Goal: Information Seeking & Learning: Learn about a topic

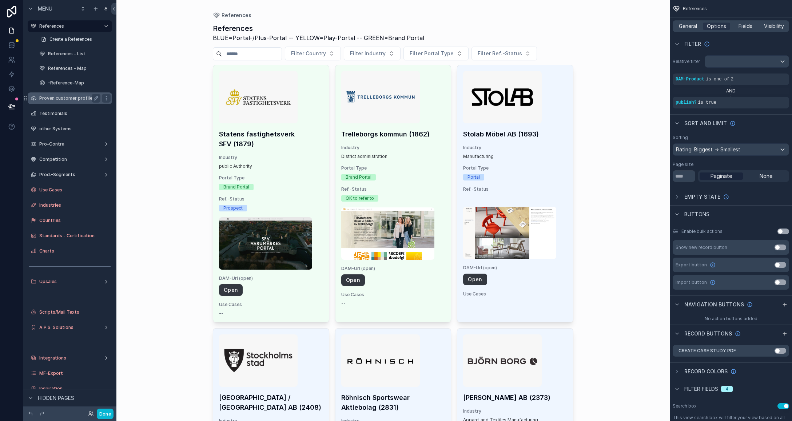
click at [55, 98] on label "Proven customer profiles (PCPs)" at bounding box center [74, 98] width 71 height 6
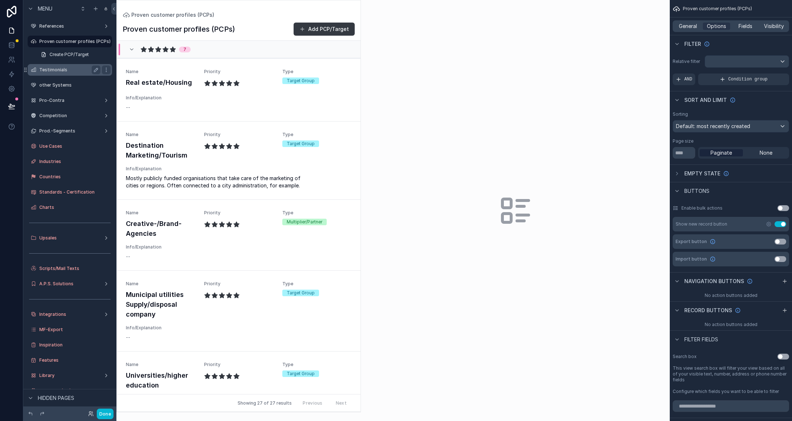
click at [52, 72] on label "Testimonials" at bounding box center [68, 70] width 58 height 6
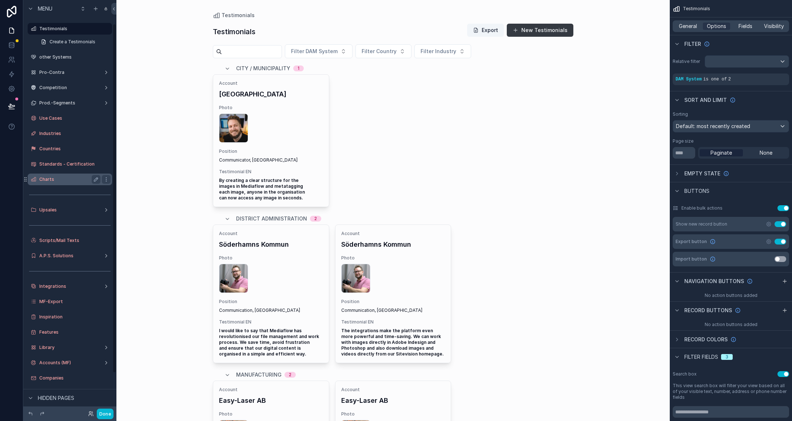
scroll to position [37, 0]
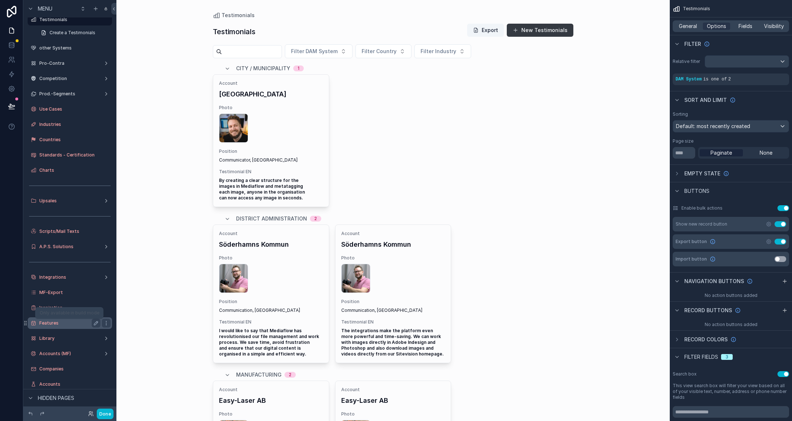
click at [52, 322] on label "Features" at bounding box center [68, 323] width 58 height 6
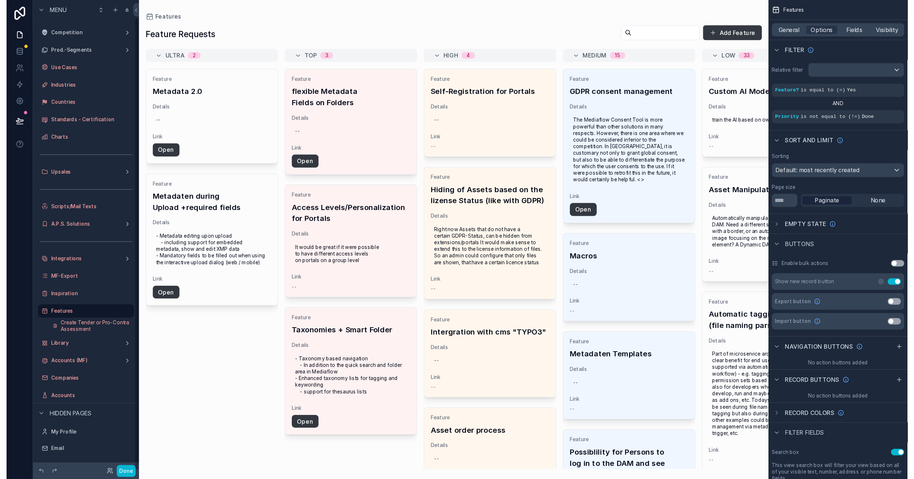
scroll to position [16, 0]
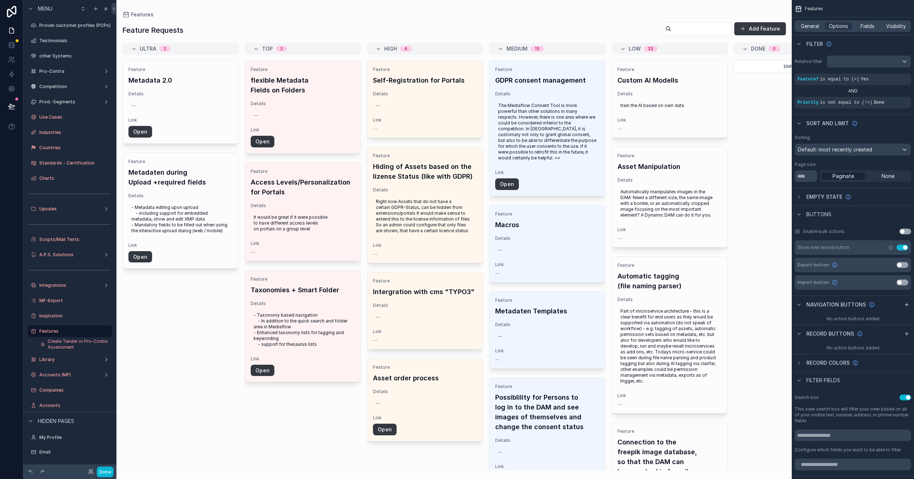
click at [179, 115] on div "scrollable content" at bounding box center [453, 239] width 675 height 479
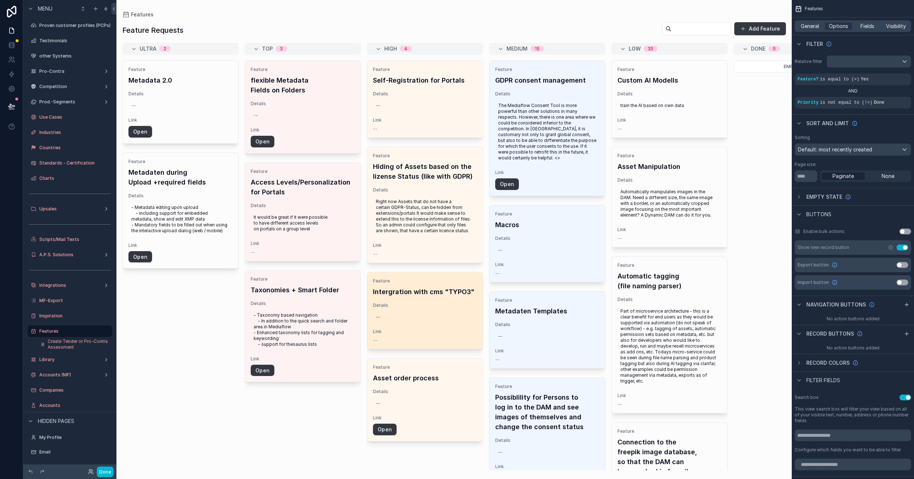
click at [440, 291] on h4 "Intergration with cms "TYPO3"" at bounding box center [425, 292] width 104 height 10
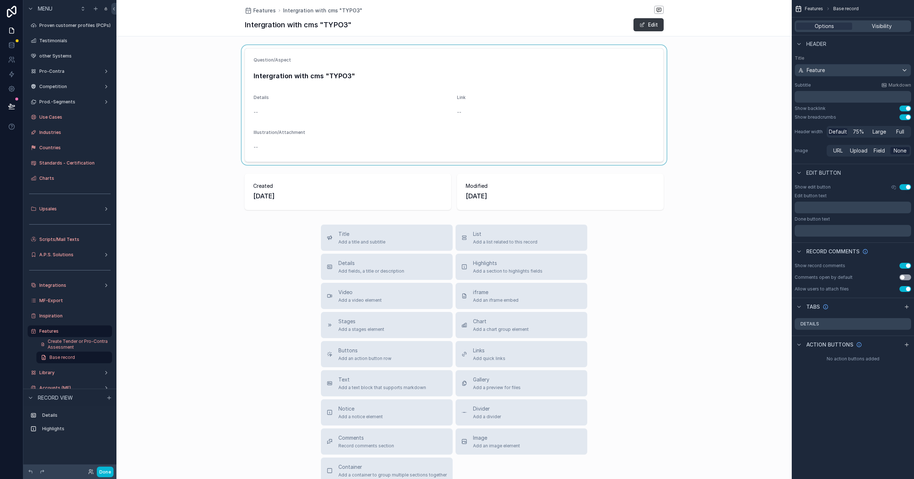
click at [264, 76] on div "scrollable content" at bounding box center [453, 105] width 675 height 120
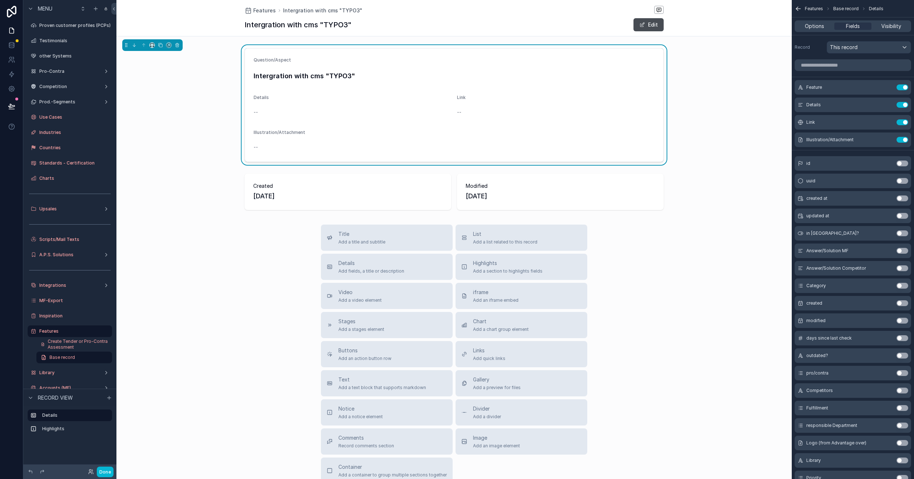
click at [598, 25] on button "Edit" at bounding box center [648, 24] width 30 height 13
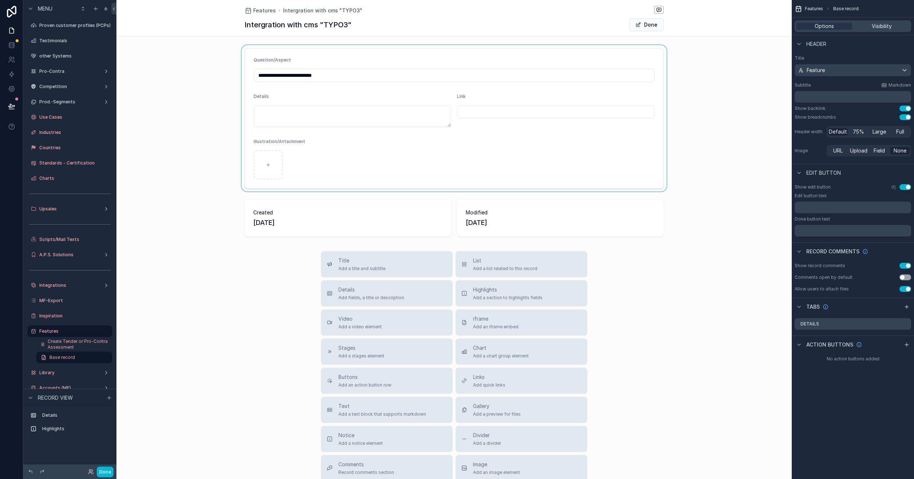
click at [343, 73] on div "scrollable content" at bounding box center [453, 118] width 675 height 146
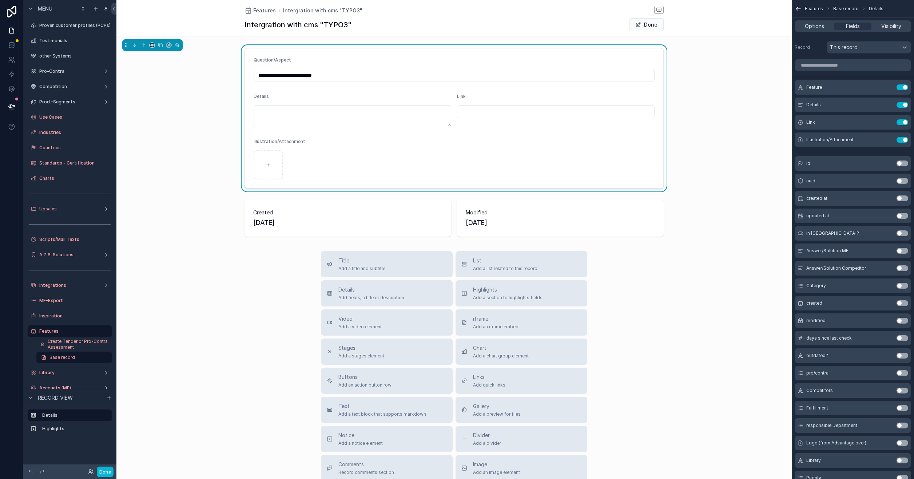
click at [287, 75] on input "**********" at bounding box center [454, 75] width 400 height 10
click at [598, 9] on span "Features" at bounding box center [814, 9] width 18 height 6
click at [598, 9] on icon "scrollable content" at bounding box center [798, 9] width 4 height 0
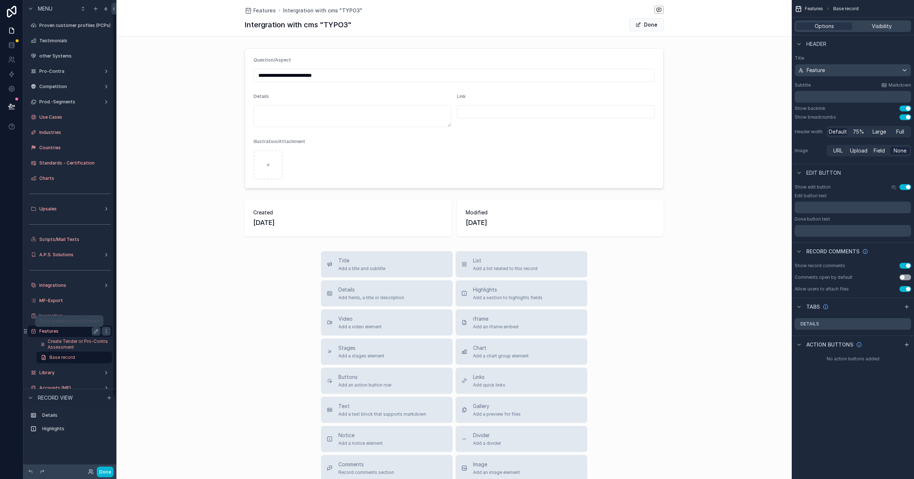
click at [44, 330] on label "Features" at bounding box center [68, 331] width 58 height 6
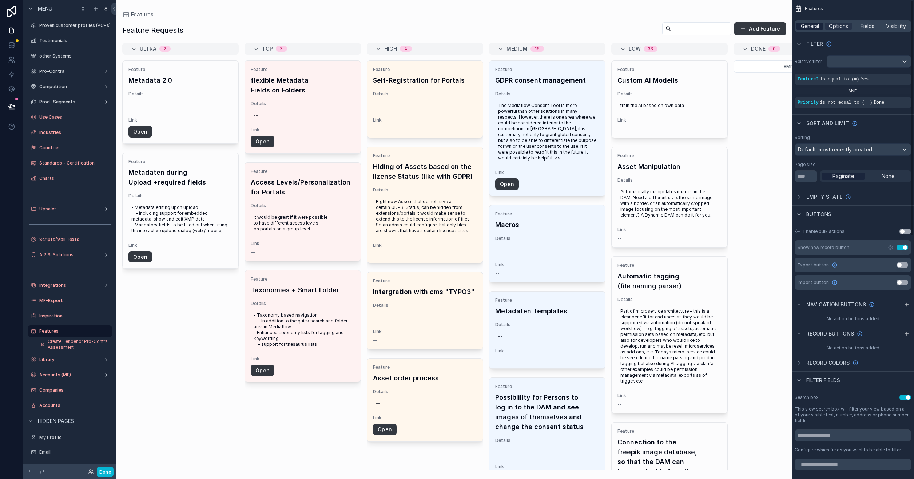
click at [598, 24] on span "General" at bounding box center [810, 26] width 18 height 7
